Goal: Information Seeking & Learning: Find specific page/section

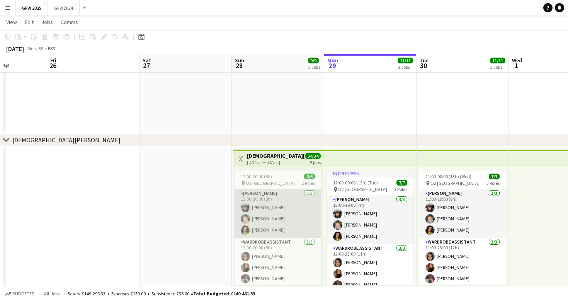
click at [294, 195] on app-card-role "[PERSON_NAME] [DATE] 12:00-20:00 (8h) [PERSON_NAME] [PERSON_NAME] [PERSON_NAME]" at bounding box center [278, 213] width 87 height 49
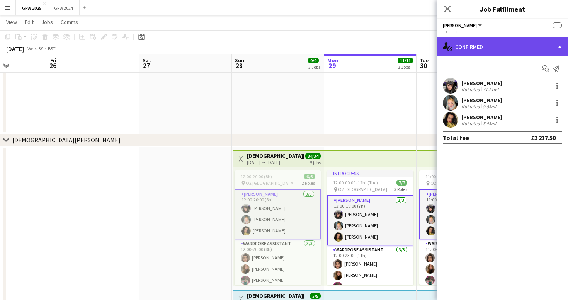
click at [472, 44] on div "single-neutral-actions-check-2 Confirmed" at bounding box center [502, 47] width 131 height 19
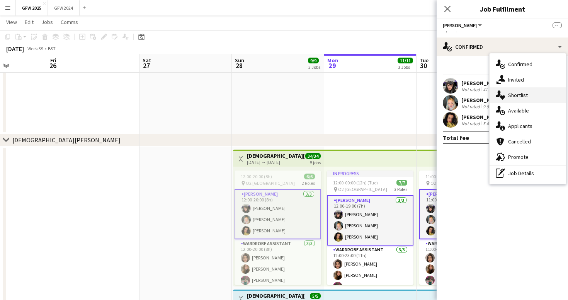
click at [536, 91] on div "single-neutral-actions-heart Shortlist" at bounding box center [528, 94] width 77 height 15
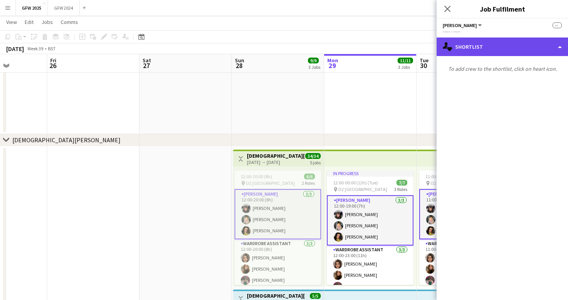
click at [498, 46] on div "single-neutral-actions-heart Shortlist" at bounding box center [502, 47] width 131 height 19
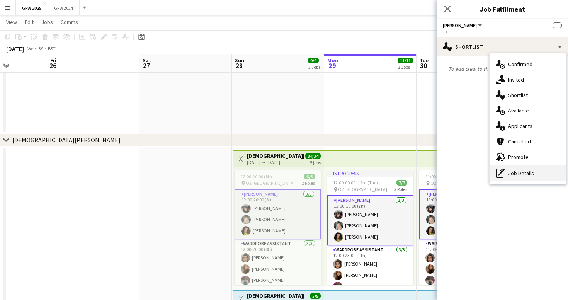
click at [541, 175] on div "pen-write Job Details" at bounding box center [528, 173] width 77 height 15
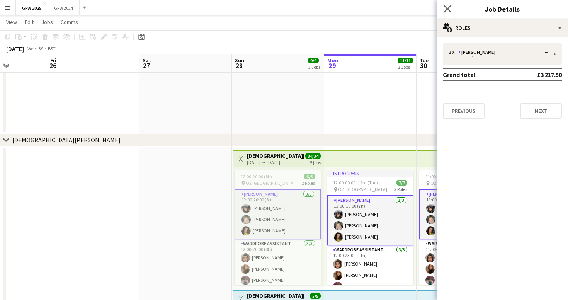
click at [447, 4] on app-icon "Close pop-in" at bounding box center [447, 8] width 11 height 11
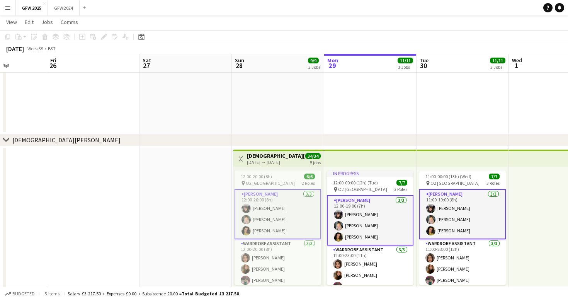
click at [281, 218] on app-card-role "[PERSON_NAME] [DATE] 12:00-20:00 (8h) [PERSON_NAME] [PERSON_NAME] [PERSON_NAME]" at bounding box center [278, 214] width 87 height 50
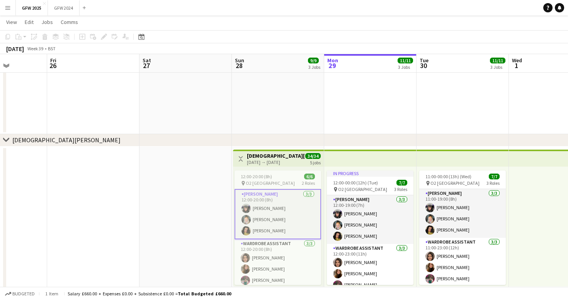
click at [281, 218] on app-card-role "[PERSON_NAME] [DATE] 12:00-20:00 (8h) [PERSON_NAME] [PERSON_NAME] [PERSON_NAME]" at bounding box center [278, 214] width 87 height 50
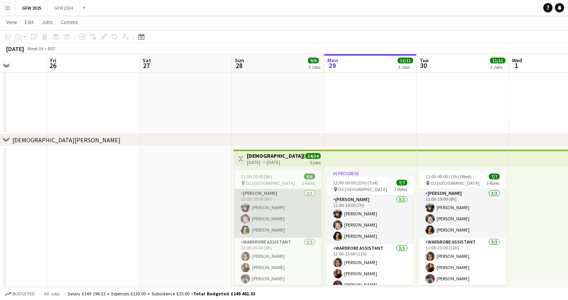
click at [281, 218] on app-card-role "[PERSON_NAME] [DATE] 12:00-20:00 (8h) [PERSON_NAME] [PERSON_NAME] [PERSON_NAME]" at bounding box center [278, 213] width 87 height 49
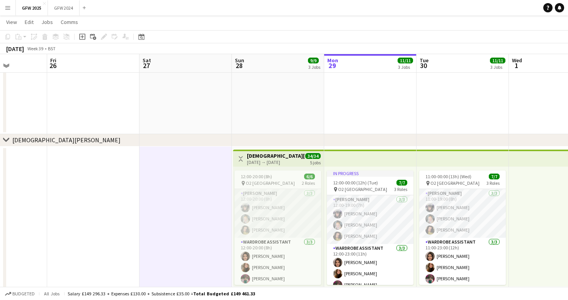
click at [357, 155] on app-top-bar at bounding box center [370, 158] width 92 height 17
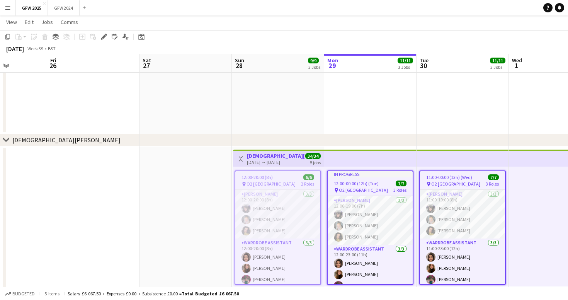
click at [357, 155] on app-top-bar at bounding box center [370, 158] width 92 height 17
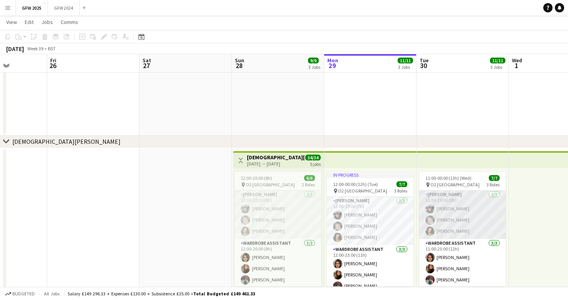
click at [478, 220] on app-card-role "[PERSON_NAME] [DATE] 11:00-19:00 (8h) [PERSON_NAME] [PERSON_NAME] [PERSON_NAME]" at bounding box center [463, 214] width 87 height 49
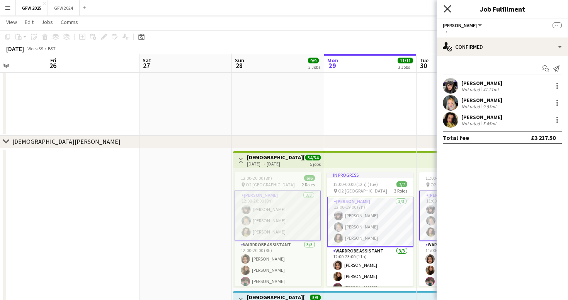
click at [447, 7] on icon "Close pop-in" at bounding box center [447, 8] width 7 height 7
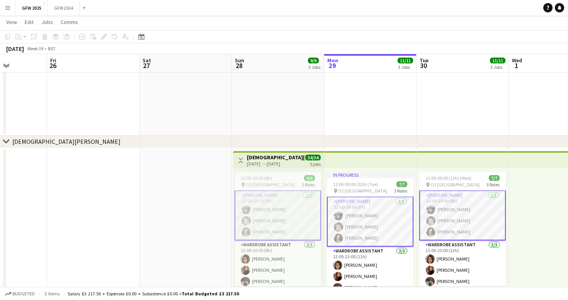
click at [304, 224] on app-card-role "[PERSON_NAME] [DATE] 12:00-20:00 (8h) [PERSON_NAME] [PERSON_NAME] [PERSON_NAME]" at bounding box center [278, 215] width 87 height 50
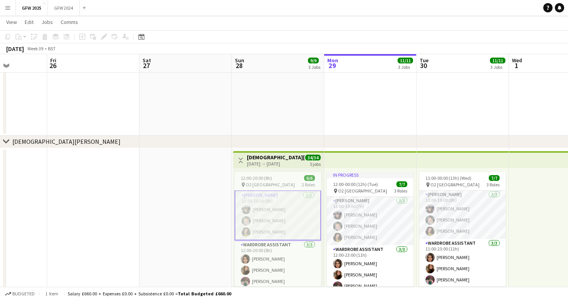
click at [304, 224] on app-card-role "[PERSON_NAME] [DATE] 12:00-20:00 (8h) [PERSON_NAME] [PERSON_NAME] [PERSON_NAME]" at bounding box center [278, 215] width 87 height 50
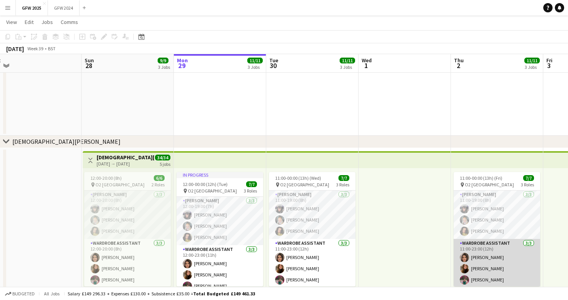
click at [495, 252] on app-card-role "Wardrobe Assistant [DATE] 11:00-23:00 (12h) [PERSON_NAME] [PERSON_NAME] [PERSON…" at bounding box center [497, 263] width 87 height 49
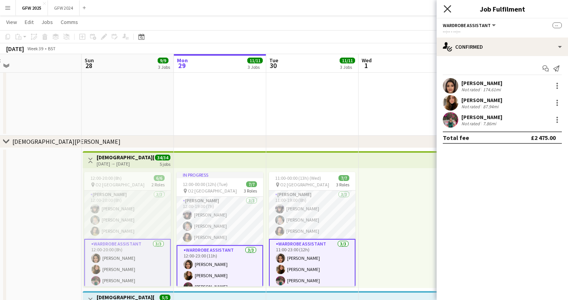
click at [449, 11] on icon "Close pop-in" at bounding box center [447, 8] width 7 height 7
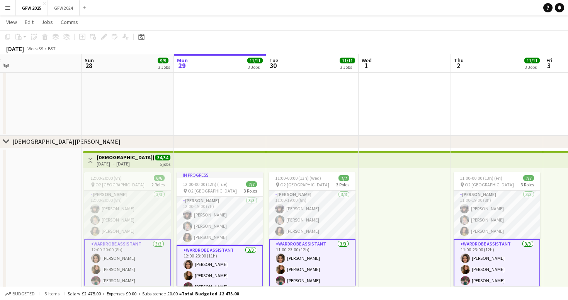
click at [522, 260] on app-card-role "Wardrobe Assistant [DATE] 11:00-23:00 (12h) [PERSON_NAME] [PERSON_NAME] [PERSON…" at bounding box center [497, 264] width 87 height 50
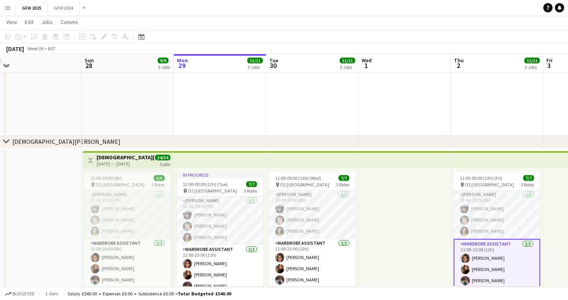
click at [515, 253] on app-card-role "Wardrobe Assistant [DATE] 11:00-23:00 (12h) [PERSON_NAME] [PERSON_NAME] [PERSON…" at bounding box center [497, 264] width 87 height 50
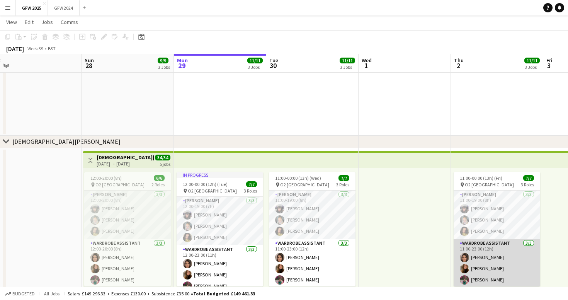
click at [515, 253] on app-card-role "Wardrobe Assistant [DATE] 11:00-23:00 (12h) [PERSON_NAME] [PERSON_NAME] [PERSON…" at bounding box center [497, 263] width 87 height 49
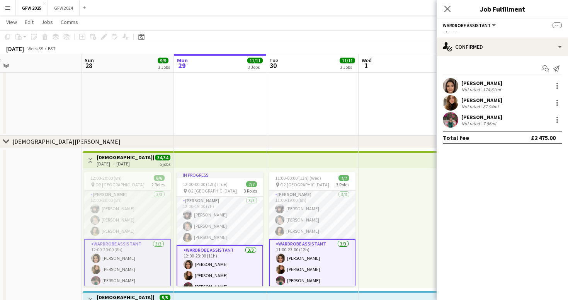
click at [515, 253] on mat-expansion-panel "check Confirmed Start chat Send notification [PERSON_NAME] Not rated 174.61mi […" at bounding box center [502, 178] width 131 height 244
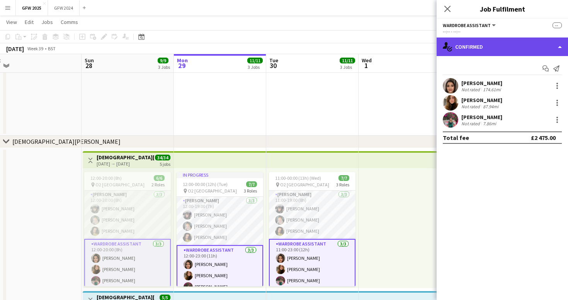
click at [515, 38] on div "single-neutral-actions-check-2 Confirmed" at bounding box center [502, 47] width 131 height 19
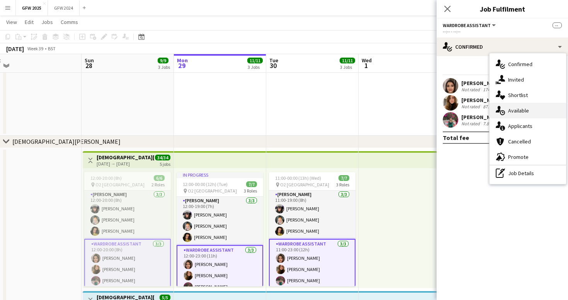
click at [524, 111] on span "Available" at bounding box center [519, 110] width 21 height 7
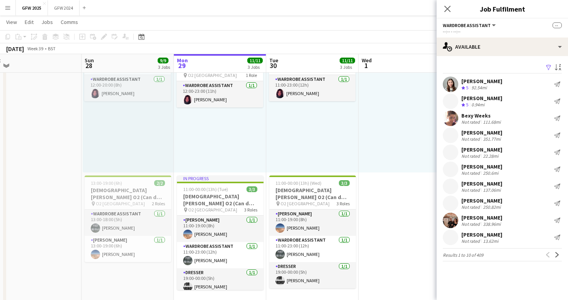
scroll to position [353, 0]
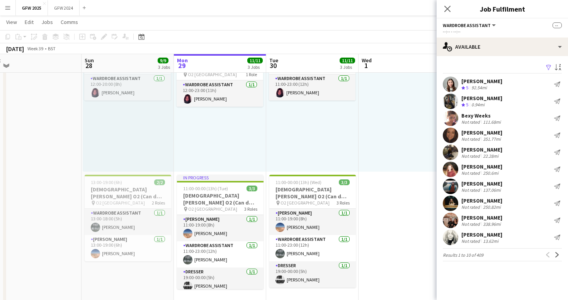
click at [411, 202] on app-date-cell at bounding box center [405, 98] width 92 height 413
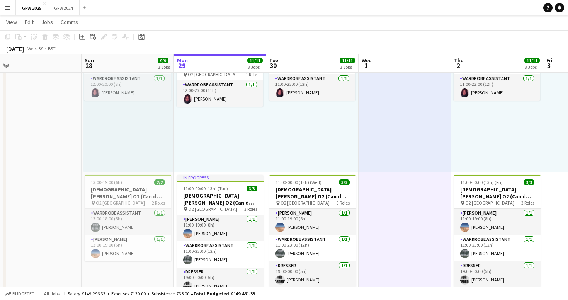
click at [411, 202] on app-date-cell at bounding box center [405, 98] width 92 height 413
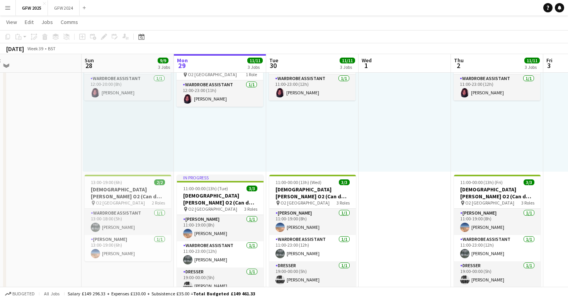
click at [411, 202] on app-date-cell at bounding box center [405, 98] width 92 height 413
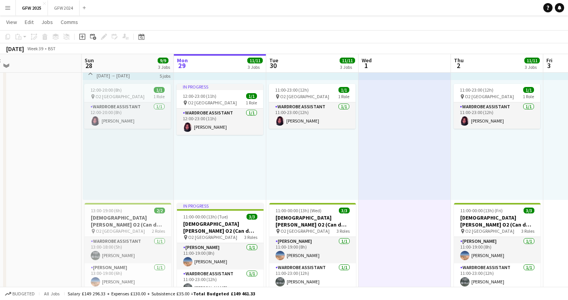
scroll to position [323, 0]
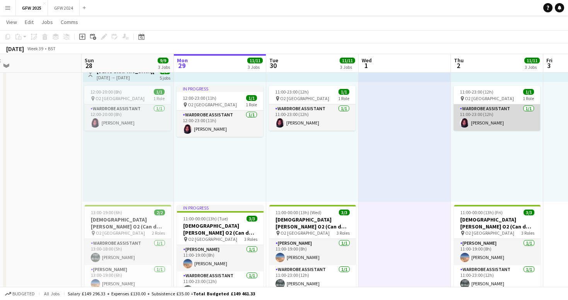
click at [497, 107] on app-card-role "Wardrobe Assistant [DATE] 11:00-23:00 (12h) [PERSON_NAME]" at bounding box center [497, 117] width 87 height 26
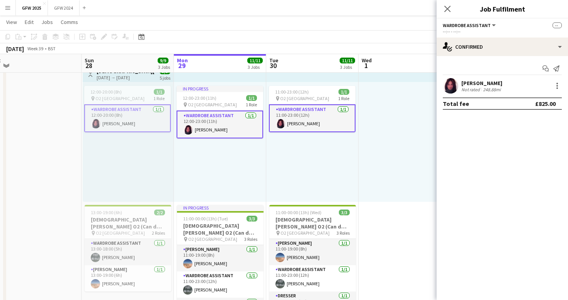
click at [399, 148] on div at bounding box center [405, 142] width 92 height 120
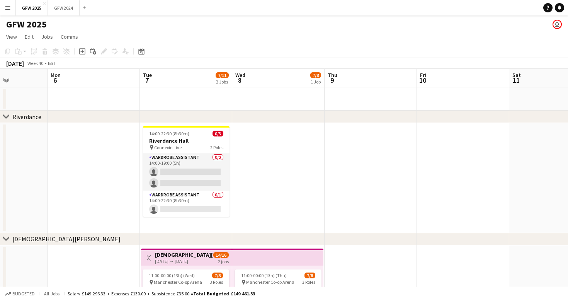
scroll to position [0, 230]
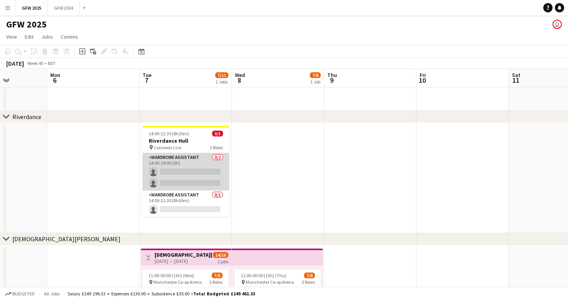
click at [203, 172] on app-card-role "Wardrobe Assistant 0/2 14:00-19:00 (5h) single-neutral-actions single-neutral-a…" at bounding box center [186, 172] width 87 height 38
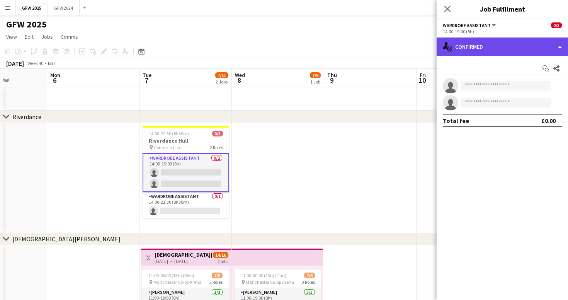
click at [461, 46] on div "single-neutral-actions-check-2 Confirmed" at bounding box center [502, 47] width 131 height 19
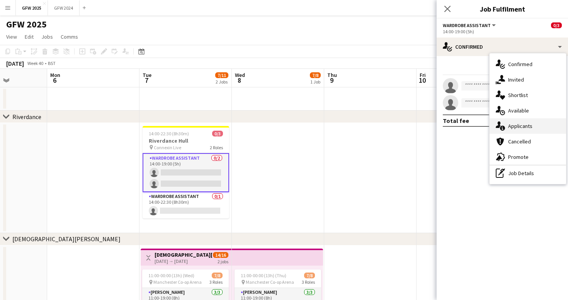
click at [529, 122] on div "single-neutral-actions-information Applicants" at bounding box center [528, 125] width 77 height 15
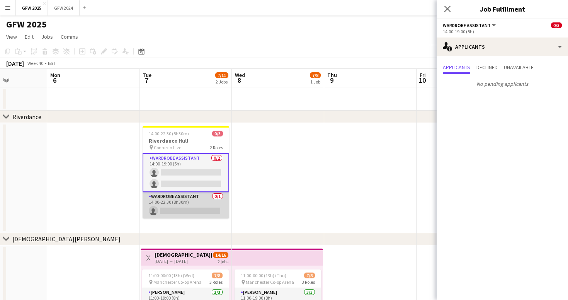
click at [206, 212] on app-card-role "Wardrobe Assistant 0/1 14:00-22:30 (8h30m) single-neutral-actions" at bounding box center [186, 205] width 87 height 26
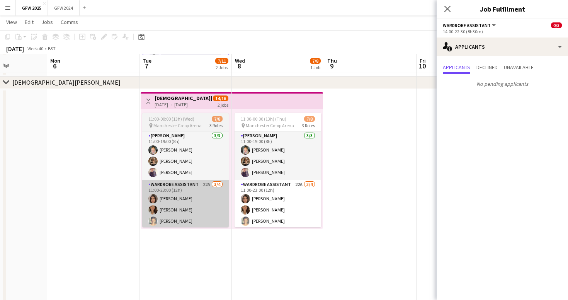
scroll to position [156, 0]
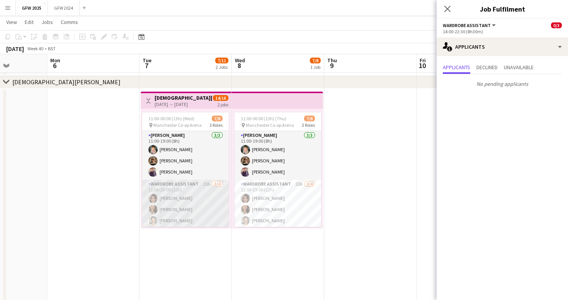
click at [203, 198] on app-card-role "Wardrobe Assistant 22A [DATE] 11:00-23:00 (12h) [PERSON_NAME] [PERSON_NAME] [PE…" at bounding box center [185, 210] width 87 height 60
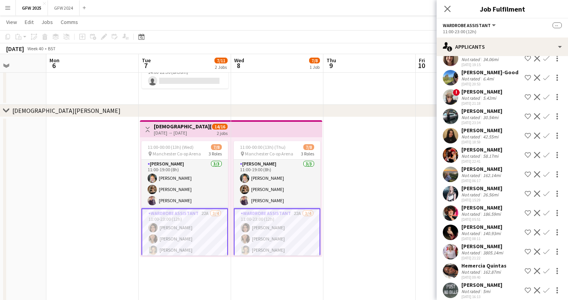
scroll to position [104, 0]
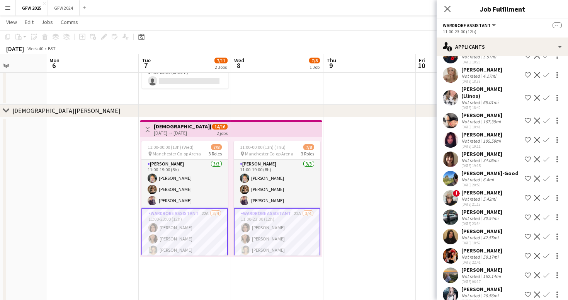
click at [488, 177] on div "6.4mi" at bounding box center [489, 180] width 14 height 6
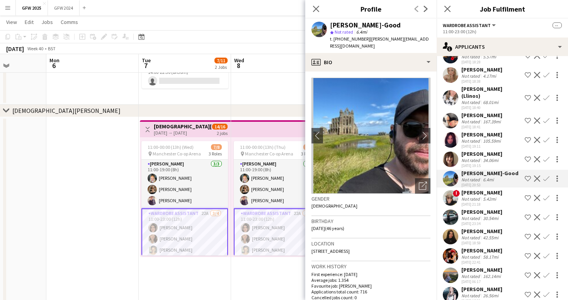
scroll to position [0, 0]
click at [429, 131] on app-icon "chevron-right" at bounding box center [425, 135] width 12 height 8
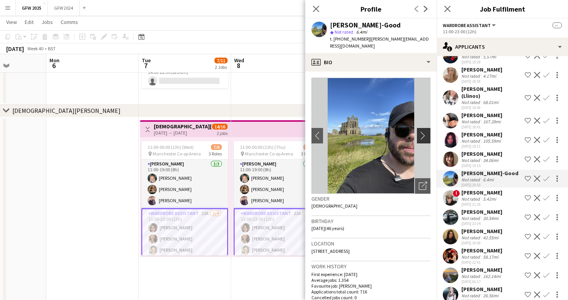
click at [425, 131] on app-icon "chevron-right" at bounding box center [425, 135] width 12 height 8
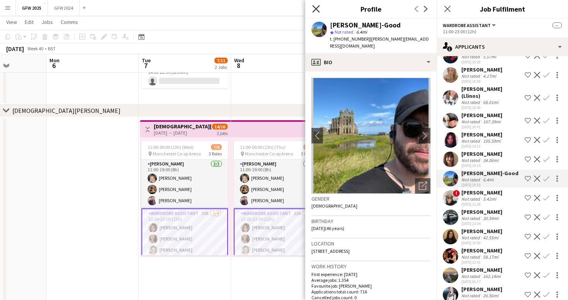
click at [314, 6] on icon "Close pop-in" at bounding box center [315, 8] width 7 height 7
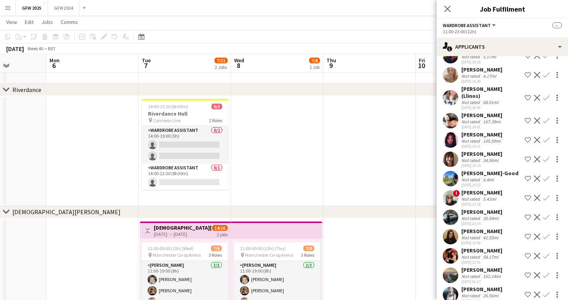
scroll to position [0, 231]
click at [475, 266] on div "[PERSON_NAME]" at bounding box center [482, 269] width 41 height 7
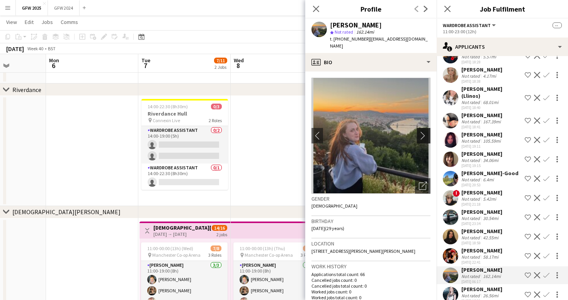
click at [422, 131] on app-icon "chevron-right" at bounding box center [425, 135] width 12 height 8
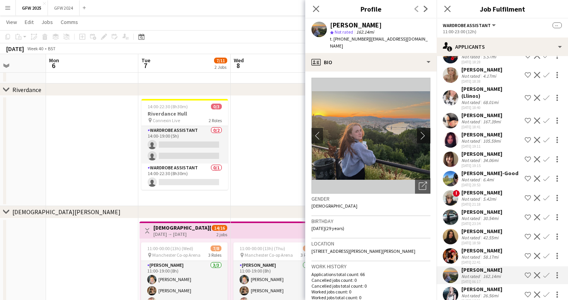
click at [422, 131] on app-icon "chevron-right" at bounding box center [425, 135] width 12 height 8
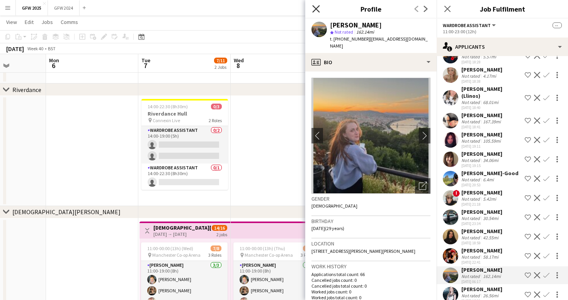
click at [316, 7] on icon "Close pop-in" at bounding box center [315, 8] width 7 height 7
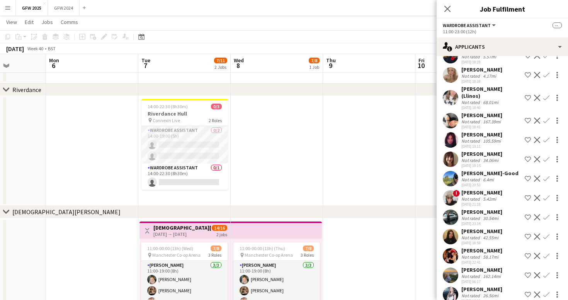
click at [477, 75] on div "Not rated" at bounding box center [472, 76] width 20 height 6
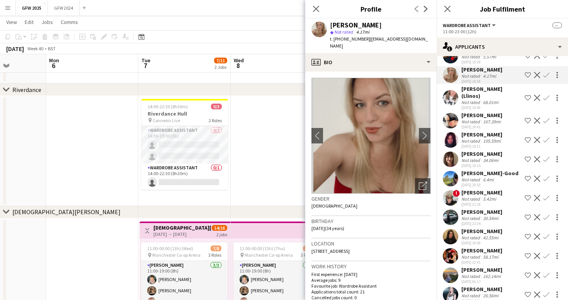
scroll to position [0, 0]
click at [423, 131] on app-icon "chevron-right" at bounding box center [425, 135] width 12 height 8
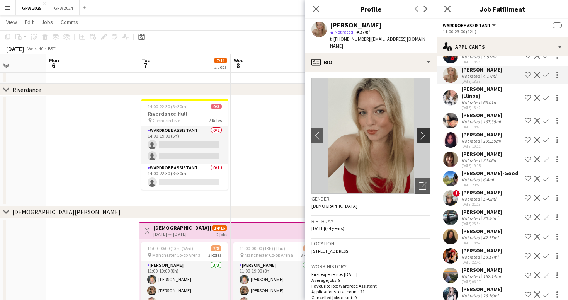
click at [423, 131] on app-icon "chevron-right" at bounding box center [425, 135] width 12 height 8
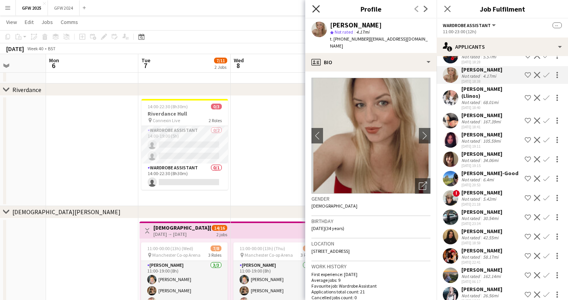
click at [315, 7] on icon at bounding box center [315, 8] width 7 height 7
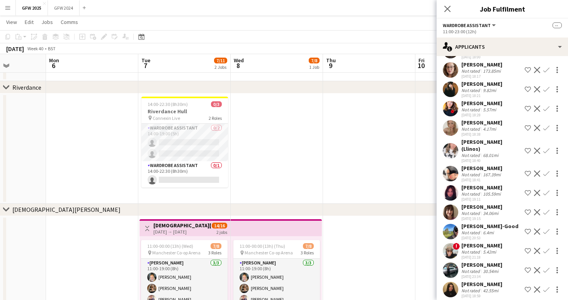
scroll to position [47, 0]
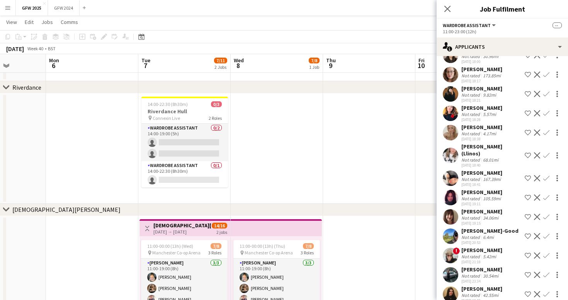
click at [10, 10] on app-icon "Menu" at bounding box center [8, 8] width 6 height 6
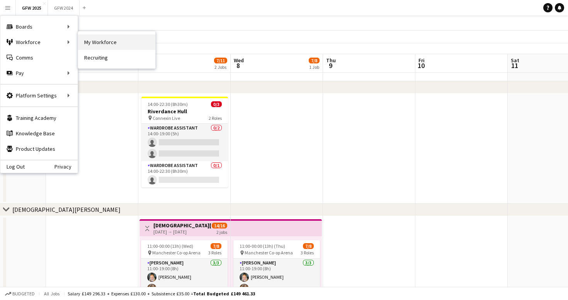
click at [89, 38] on link "My Workforce" at bounding box center [116, 41] width 77 height 15
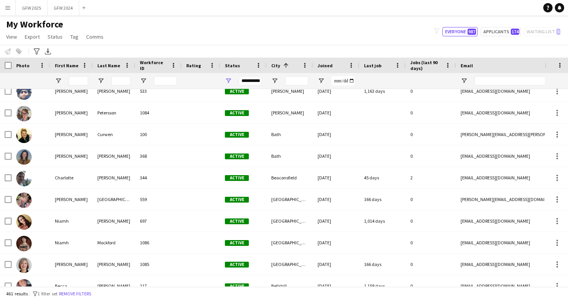
scroll to position [405, 0]
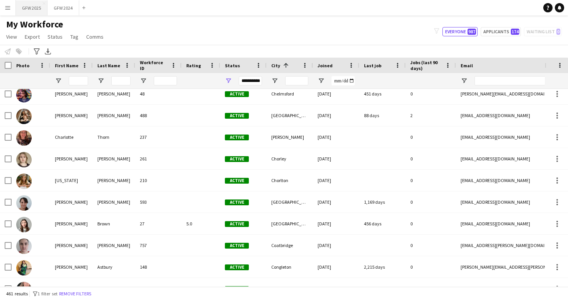
click at [32, 8] on button "GFW 2025 Close" at bounding box center [32, 7] width 32 height 15
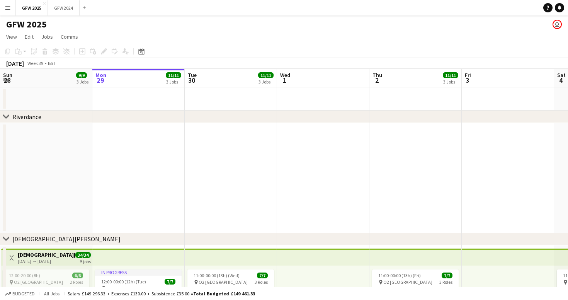
click at [9, 7] on app-icon "Menu" at bounding box center [8, 8] width 6 height 6
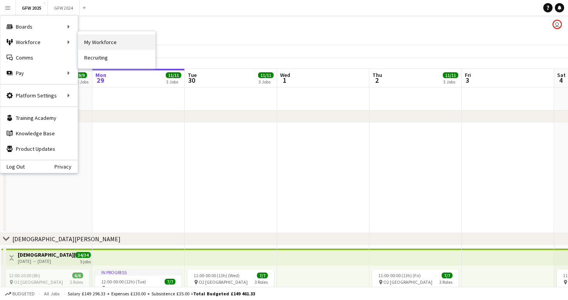
click at [95, 41] on link "My Workforce" at bounding box center [116, 41] width 77 height 15
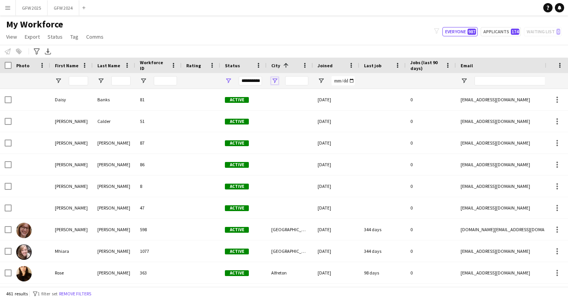
click at [275, 81] on span "Open Filter Menu" at bounding box center [274, 80] width 7 height 7
click at [295, 80] on input "City Filter Input" at bounding box center [296, 80] width 23 height 9
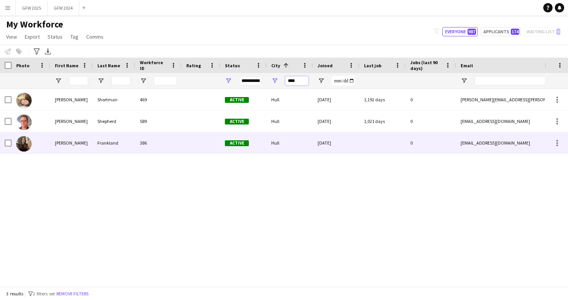
type input "****"
click at [300, 144] on div "Hull" at bounding box center [290, 142] width 46 height 21
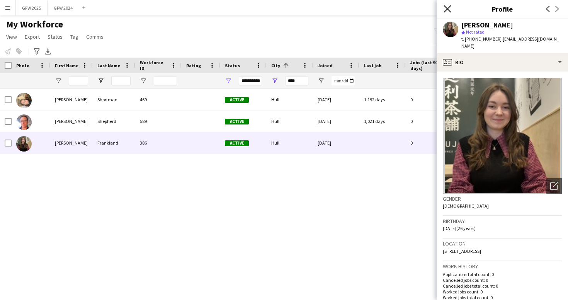
click at [447, 9] on icon "Close pop-in" at bounding box center [447, 8] width 7 height 7
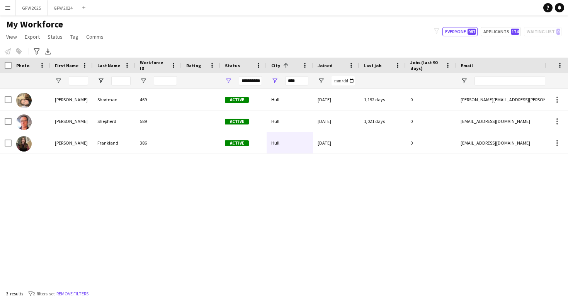
click at [9, 10] on app-icon "Menu" at bounding box center [8, 8] width 6 height 6
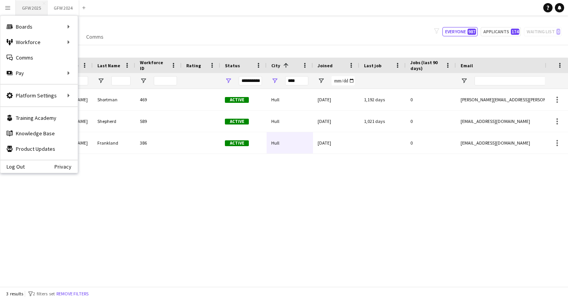
click at [32, 9] on button "GFW 2025 Close" at bounding box center [32, 7] width 32 height 15
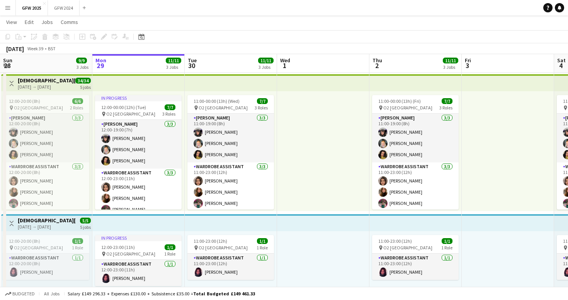
drag, startPoint x: 8, startPoint y: 9, endPoint x: 11, endPoint y: 13, distance: 5.0
click at [8, 9] on app-icon "Menu" at bounding box center [8, 8] width 6 height 6
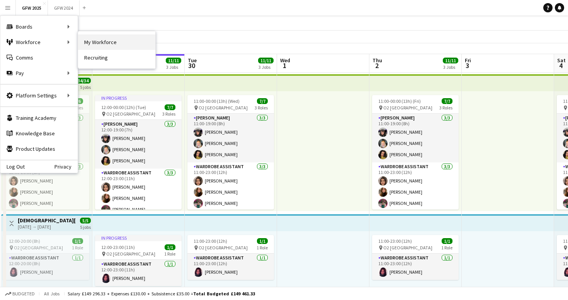
click at [99, 39] on link "My Workforce" at bounding box center [116, 41] width 77 height 15
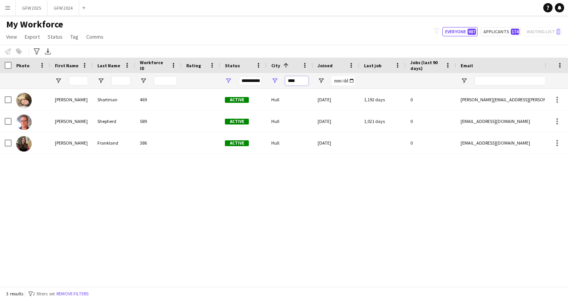
click at [300, 79] on input "****" at bounding box center [296, 80] width 23 height 9
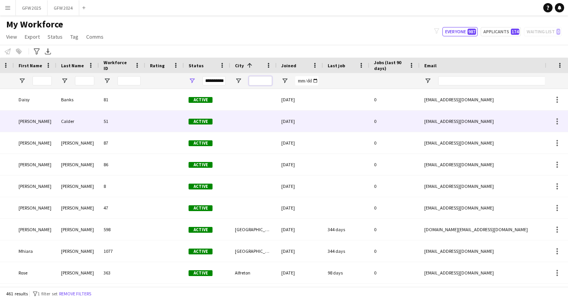
scroll to position [0, 109]
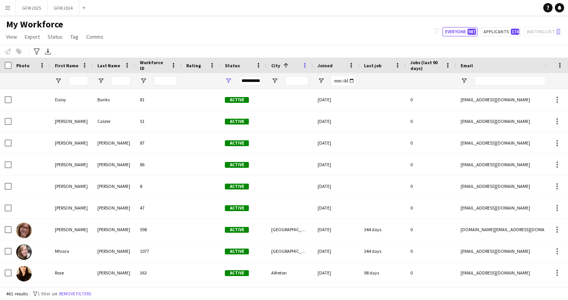
click at [305, 64] on span at bounding box center [305, 65] width 7 height 7
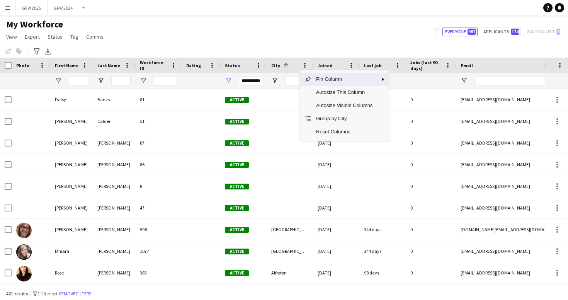
click at [300, 65] on div "City 1" at bounding box center [289, 65] width 37 height 15
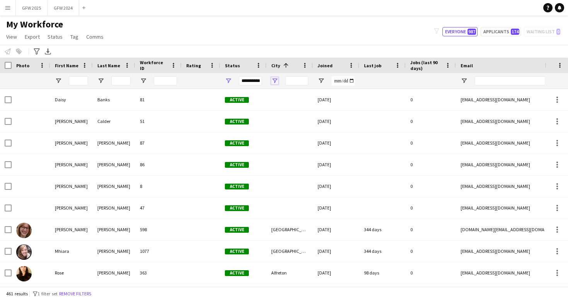
click at [275, 82] on span "Open Filter Menu" at bounding box center [274, 80] width 7 height 7
click at [296, 80] on input "City Filter Input" at bounding box center [296, 80] width 23 height 9
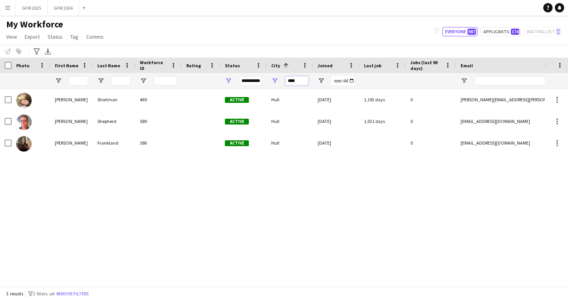
type input "****"
click at [275, 80] on span "Open Filter Menu" at bounding box center [274, 80] width 7 height 7
click at [280, 75] on div "****" at bounding box center [290, 80] width 46 height 15
click at [273, 80] on span "Open Filter Menu" at bounding box center [274, 80] width 7 height 7
click at [280, 84] on div "****" at bounding box center [290, 80] width 46 height 15
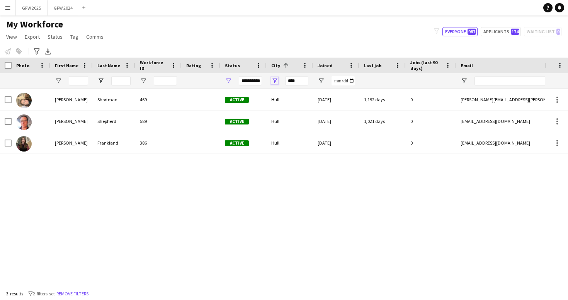
click at [274, 79] on span "Open Filter Menu" at bounding box center [274, 80] width 7 height 7
type input "***"
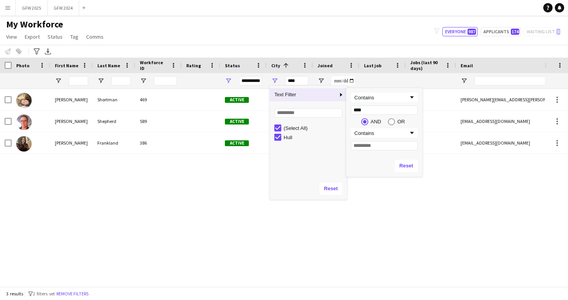
click at [339, 93] on span "Column Filter" at bounding box center [341, 94] width 7 height 7
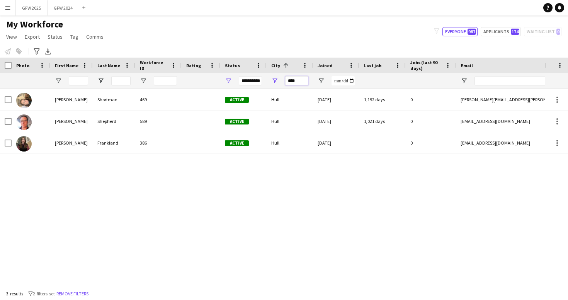
click at [298, 80] on input "****" at bounding box center [296, 80] width 23 height 9
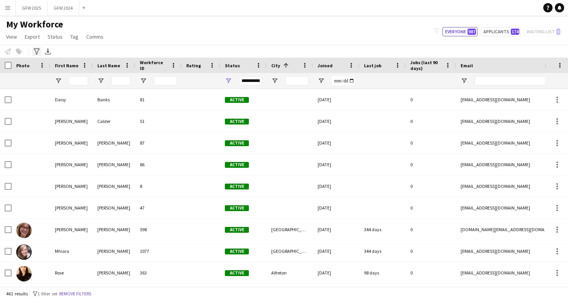
click at [37, 48] on icon "Advanced filters" at bounding box center [37, 51] width 6 height 6
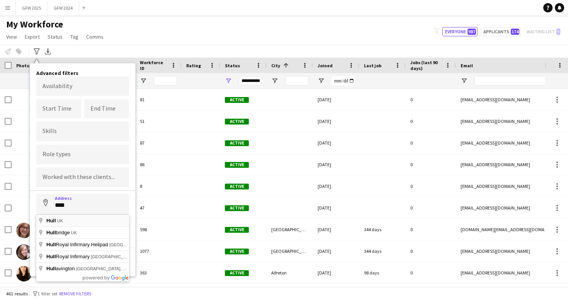
type input "********"
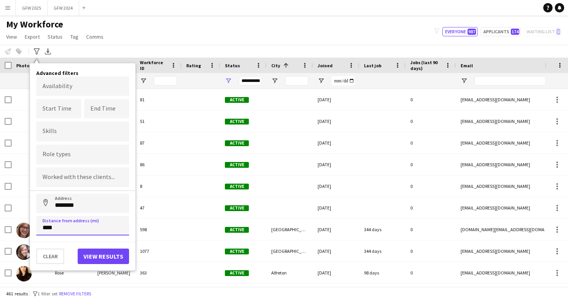
type input "*****"
click at [107, 258] on button "View results" at bounding box center [103, 256] width 51 height 15
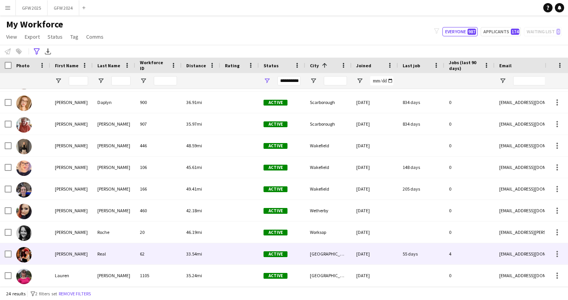
click at [386, 252] on div "[DATE]" at bounding box center [375, 253] width 46 height 21
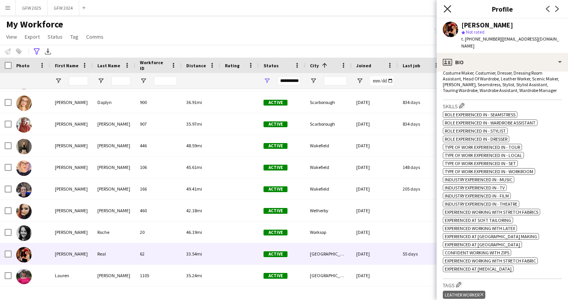
click at [447, 6] on icon "Close pop-in" at bounding box center [447, 8] width 7 height 7
